Goal: Transaction & Acquisition: Purchase product/service

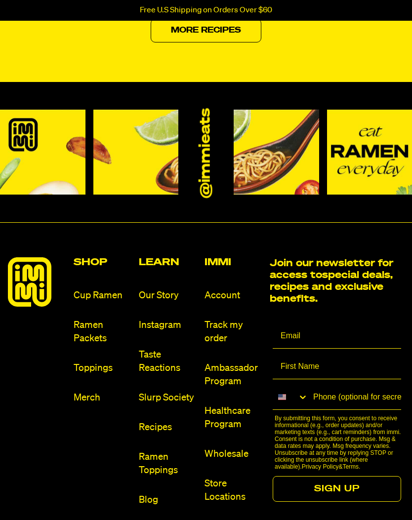
scroll to position [4308, 0]
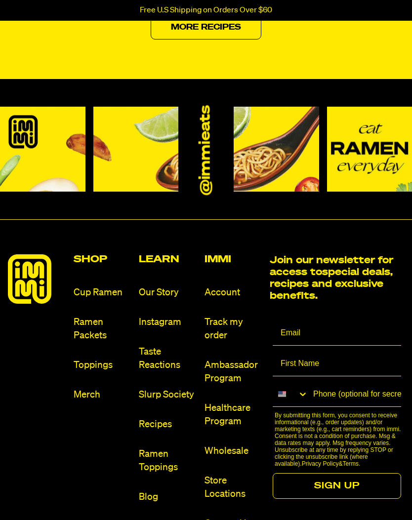
click at [94, 342] on link "Ramen Packets" at bounding box center [103, 328] width 58 height 27
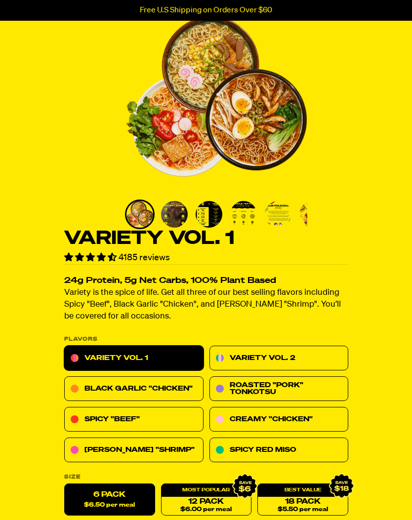
scroll to position [74, 0]
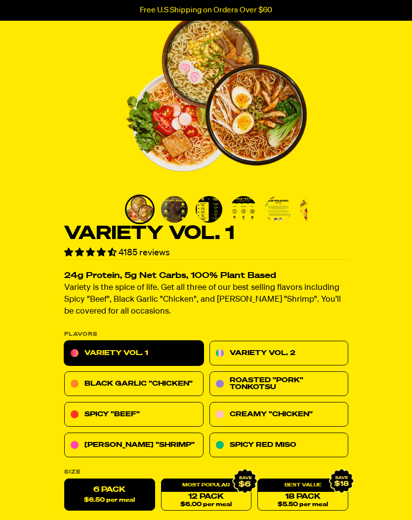
click at [168, 386] on link "Black Garlic "Chicken"" at bounding box center [133, 384] width 139 height 25
click at [166, 372] on link "Black Garlic "Chicken"" at bounding box center [133, 384] width 139 height 25
click at [167, 372] on link "Black Garlic "Chicken"" at bounding box center [133, 384] width 139 height 25
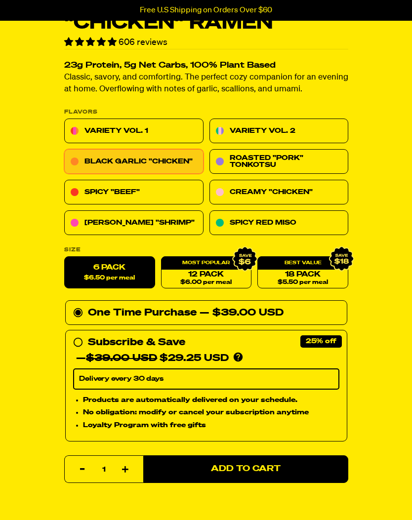
scroll to position [311, 0]
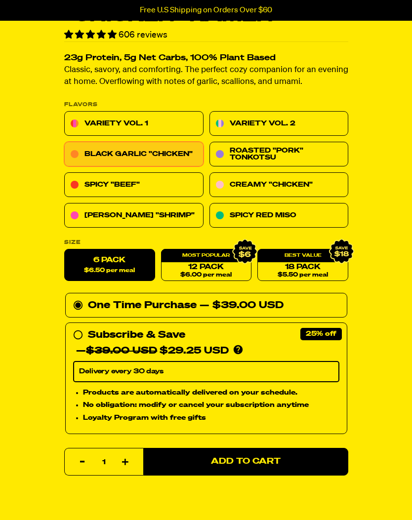
click at [276, 471] on button "Add to Cart" at bounding box center [245, 462] width 205 height 28
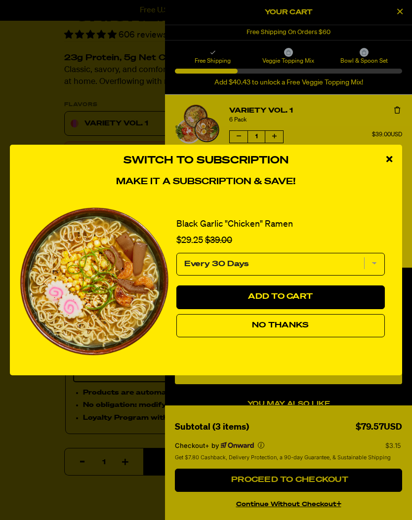
click at [318, 338] on button "No Thanks" at bounding box center [280, 326] width 208 height 24
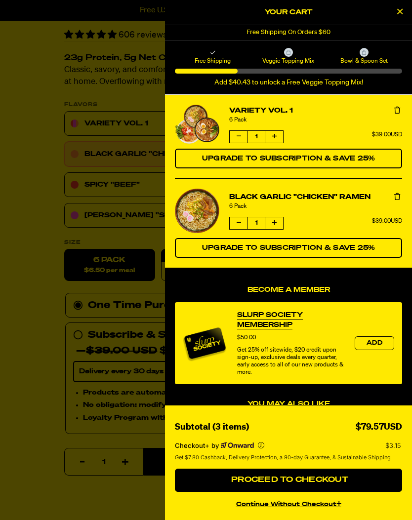
click at [395, 110] on icon "Remove Variety Vol. 1" at bounding box center [397, 110] width 6 height 7
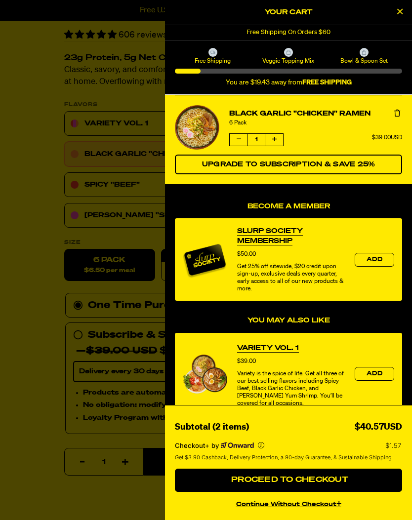
click at [394, 19] on button "Close Cart" at bounding box center [399, 12] width 15 height 15
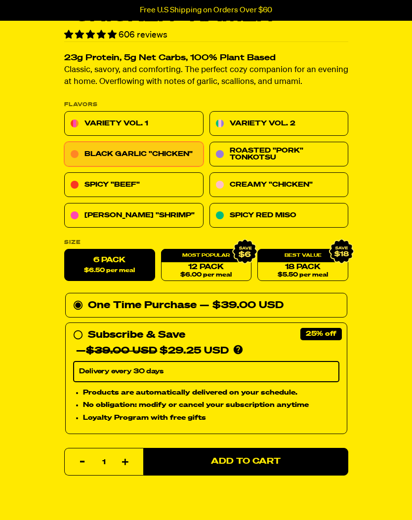
click at [394, 18] on div "Free U.S Shipping on Orders Over $60" at bounding box center [206, 10] width 412 height 21
